Goal: Task Accomplishment & Management: Use online tool/utility

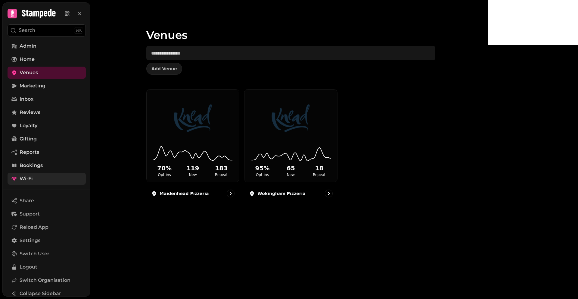
click at [33, 178] on link "Wi-Fi" at bounding box center [47, 178] width 78 height 12
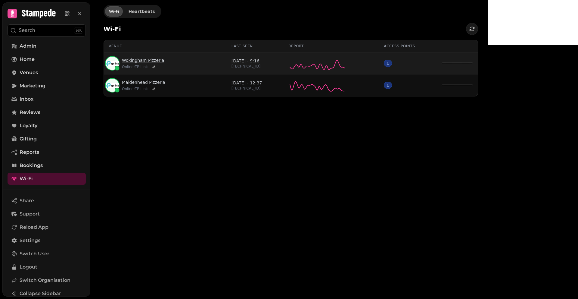
click at [141, 63] on link "Wokingham Pizzeria" at bounding box center [143, 60] width 42 height 6
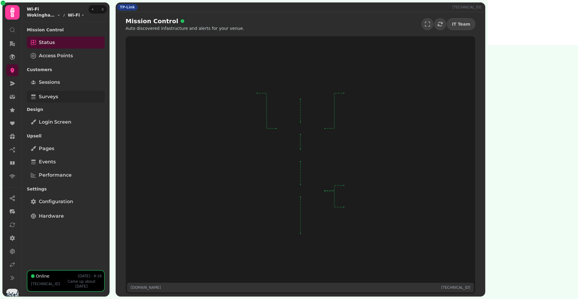
click at [65, 98] on link "Surveys" at bounding box center [66, 97] width 78 height 12
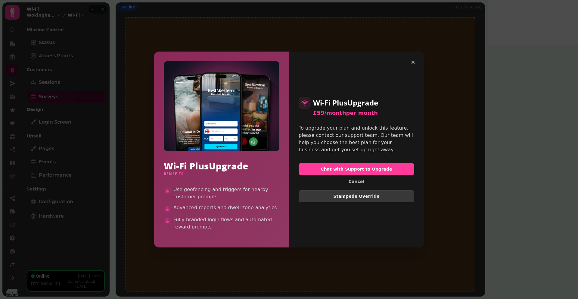
click at [356, 198] on span "Stampede Override" at bounding box center [356, 196] width 105 height 4
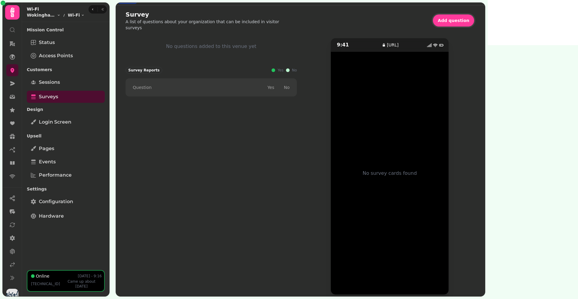
scroll to position [10, 0]
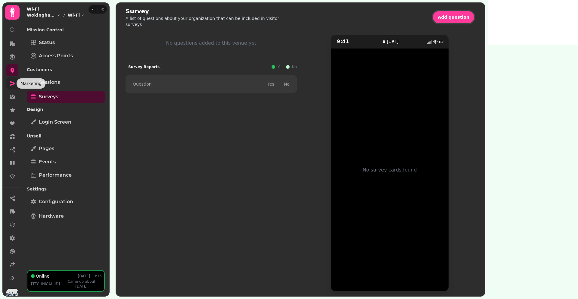
click at [14, 86] on icon at bounding box center [12, 83] width 6 height 6
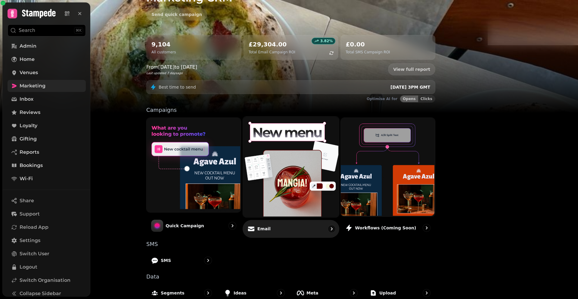
scroll to position [45, 0]
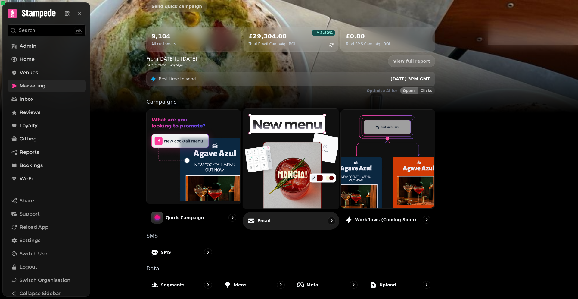
click at [338, 154] on img at bounding box center [290, 158] width 96 height 100
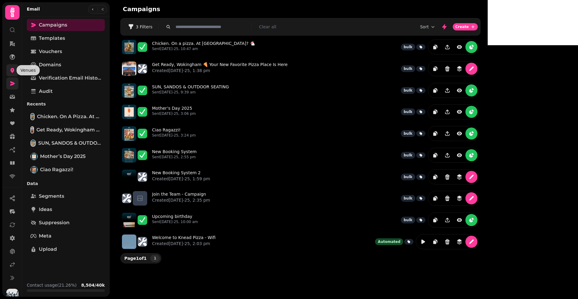
click at [12, 71] on icon at bounding box center [13, 70] width 4 height 5
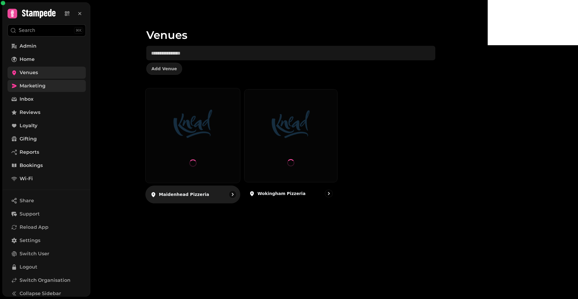
click at [227, 115] on img at bounding box center [192, 123] width 71 height 39
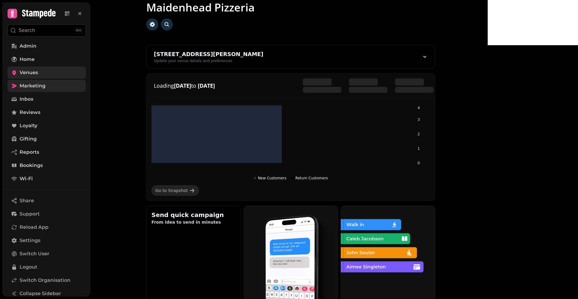
scroll to position [17, 0]
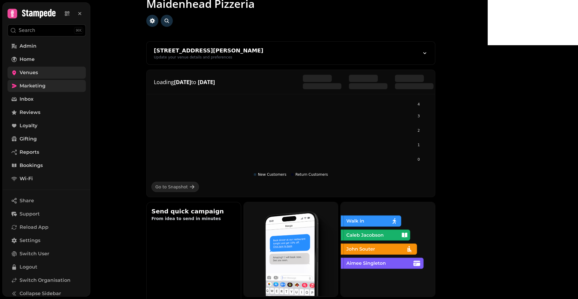
click at [50, 87] on link "Marketing" at bounding box center [47, 86] width 78 height 12
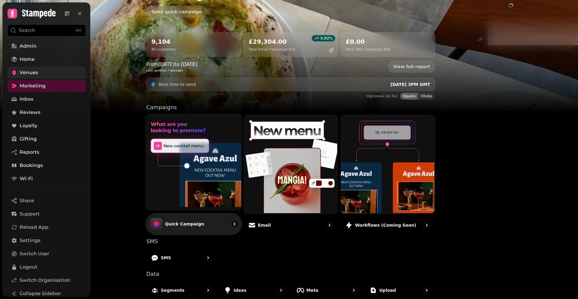
scroll to position [46, 0]
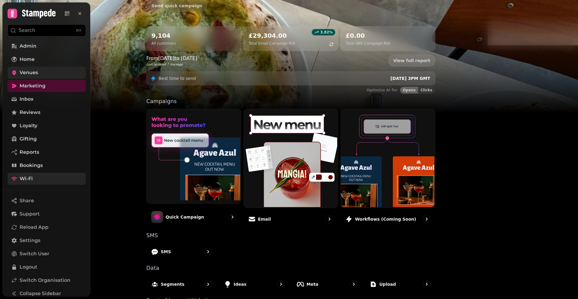
click at [26, 175] on span "Wi-Fi" at bounding box center [26, 178] width 13 height 7
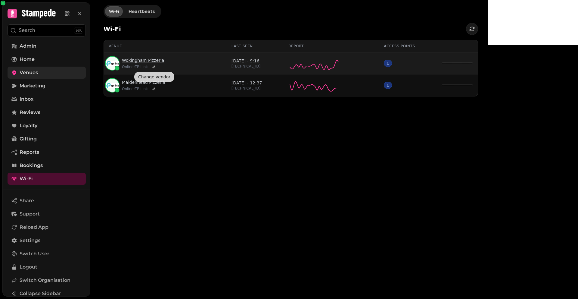
click at [147, 58] on link "Wokingham Pizzeria" at bounding box center [143, 60] width 42 height 6
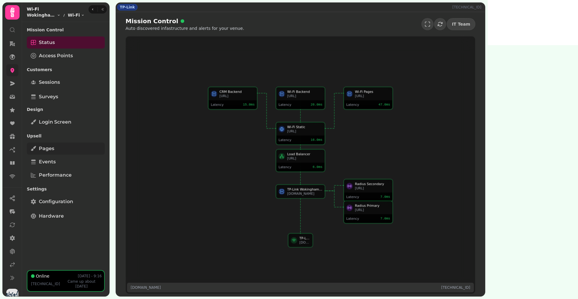
click at [45, 151] on span "Pages" at bounding box center [46, 148] width 15 height 7
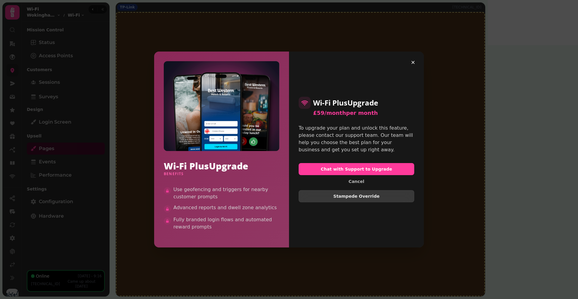
click at [335, 196] on span "Stampede Override" at bounding box center [356, 196] width 105 height 4
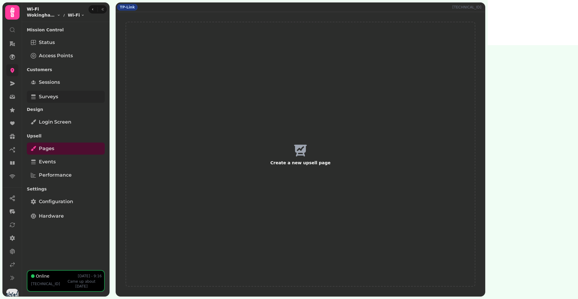
click at [51, 99] on span "Surveys" at bounding box center [48, 96] width 19 height 7
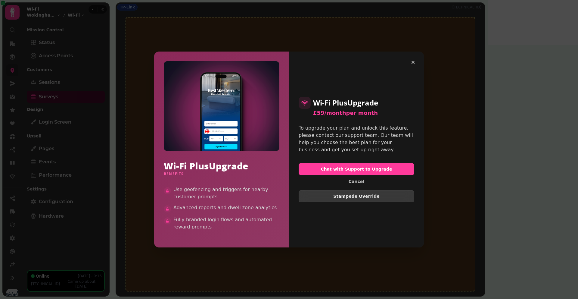
click at [358, 197] on span "Stampede Override" at bounding box center [356, 196] width 105 height 4
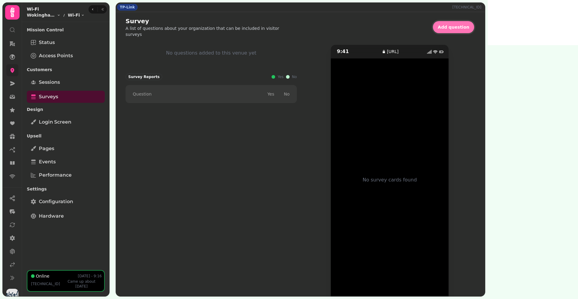
click at [469, 26] on span "Add question" at bounding box center [454, 27] width 32 height 4
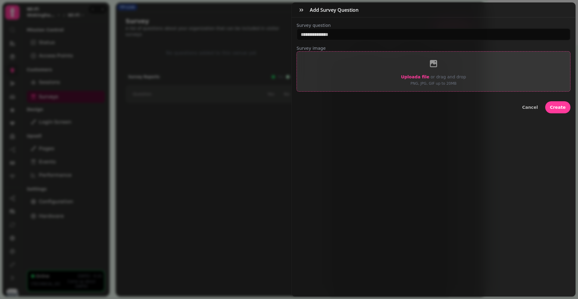
click at [410, 76] on span "Upload a file" at bounding box center [415, 76] width 28 height 5
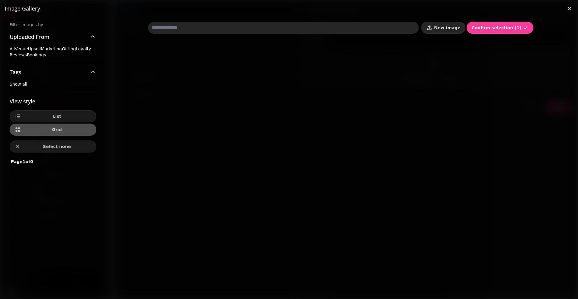
click at [445, 24] on button "New image" at bounding box center [443, 28] width 44 height 12
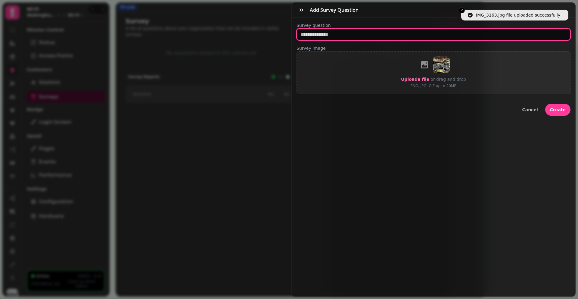
click at [329, 33] on input "text" at bounding box center [433, 34] width 274 height 12
type input "*"
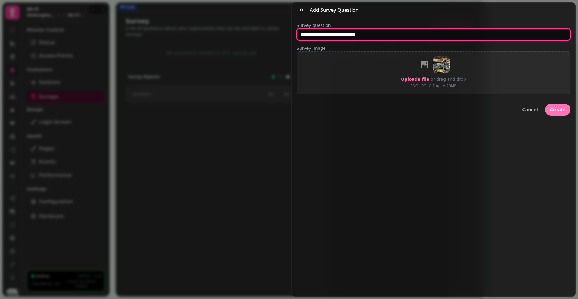
type input "**********"
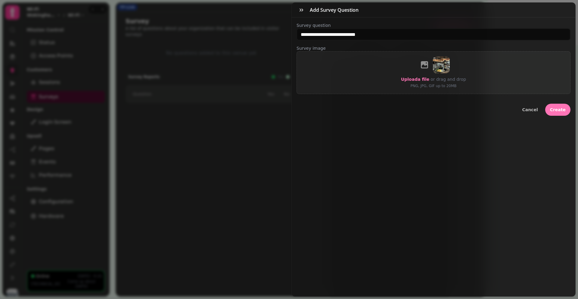
click at [554, 112] on button "Create" at bounding box center [557, 110] width 25 height 12
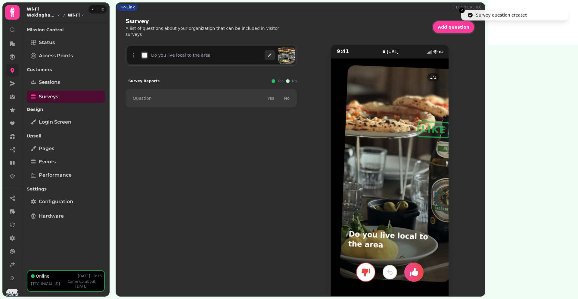
click at [458, 175] on div at bounding box center [399, 173] width 118 height 217
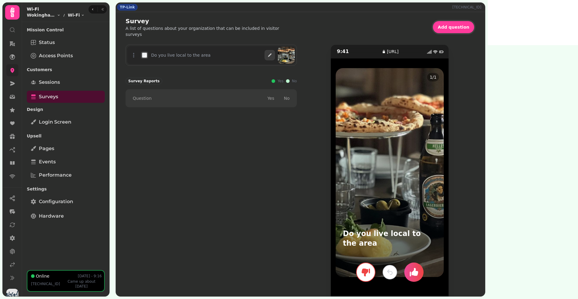
click at [135, 56] on icon at bounding box center [134, 55] width 6 height 6
click at [272, 54] on icon "button" at bounding box center [269, 55] width 5 height 5
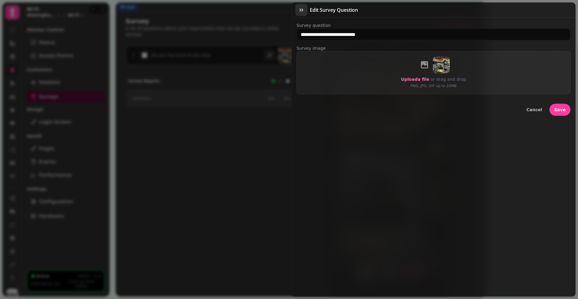
click at [304, 10] on icon "button" at bounding box center [301, 10] width 6 height 6
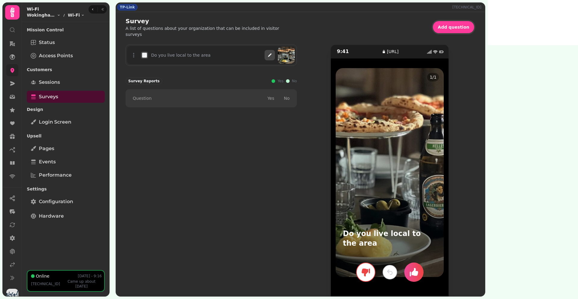
click at [272, 57] on icon "button" at bounding box center [269, 55] width 5 height 5
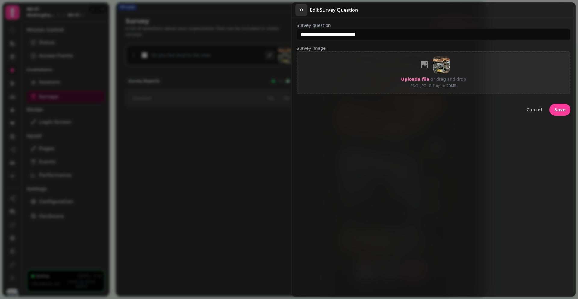
click at [299, 12] on icon "button" at bounding box center [301, 10] width 6 height 6
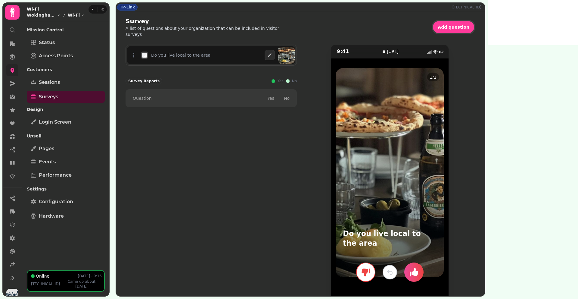
scroll to position [10, 0]
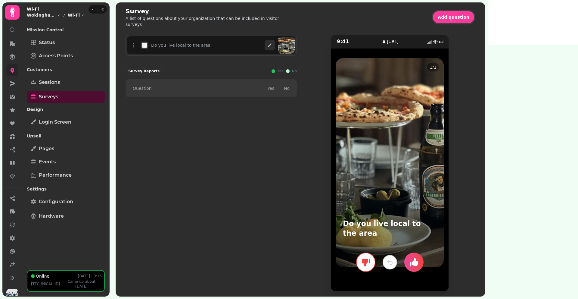
click at [17, 71] on link at bounding box center [12, 70] width 12 height 12
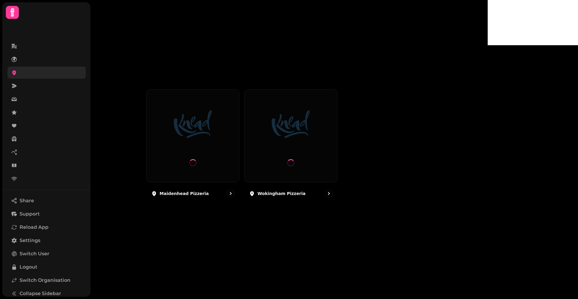
click at [13, 71] on icon at bounding box center [14, 72] width 4 height 5
